Goal: Obtain resource: Download file/media

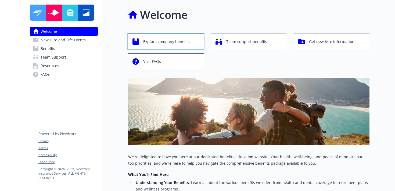
click at [154, 44] on span "Explore company benefits" at bounding box center [166, 42] width 47 height 10
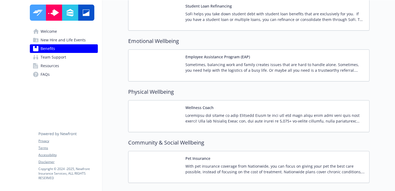
scroll to position [1113, 0]
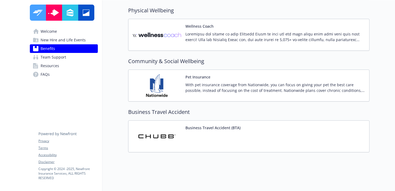
click at [53, 68] on span "Resources" at bounding box center [50, 66] width 19 height 9
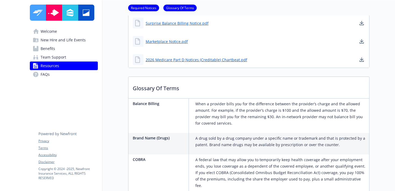
scroll to position [345, 0]
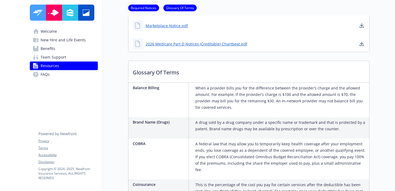
click at [56, 73] on link "FAQs" at bounding box center [64, 74] width 68 height 9
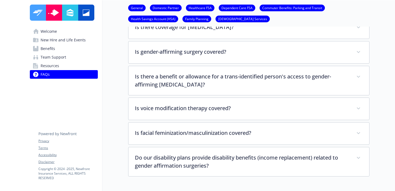
scroll to position [1195, 0]
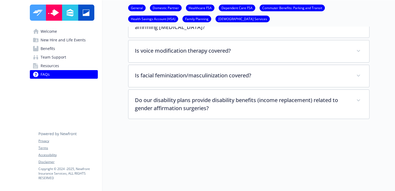
click at [44, 28] on span "Welcome" at bounding box center [49, 31] width 16 height 9
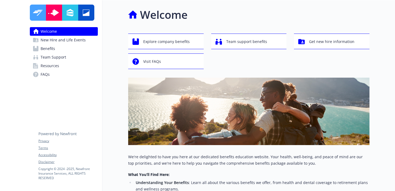
click at [73, 45] on link "Benefits" at bounding box center [64, 48] width 68 height 9
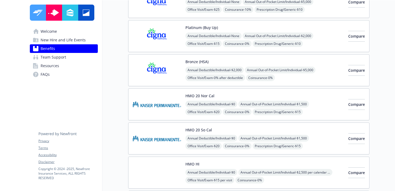
scroll to position [73, 0]
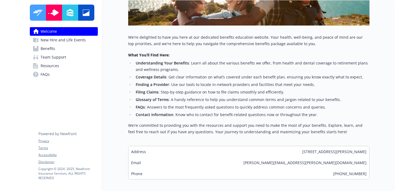
scroll to position [121, 0]
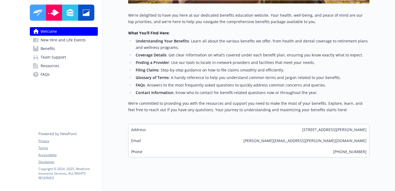
click at [73, 41] on span "New Hire and Life Events" at bounding box center [63, 40] width 45 height 9
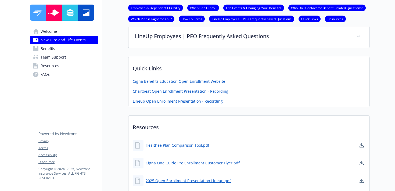
scroll to position [284, 0]
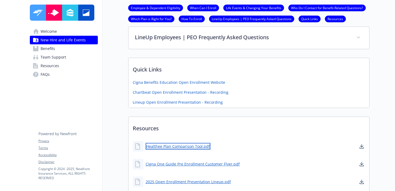
click at [175, 148] on link "Healthee Plan Comparison Tool.pdf" at bounding box center [178, 146] width 65 height 7
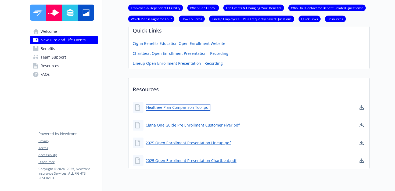
scroll to position [340, 0]
